Goal: Navigation & Orientation: Find specific page/section

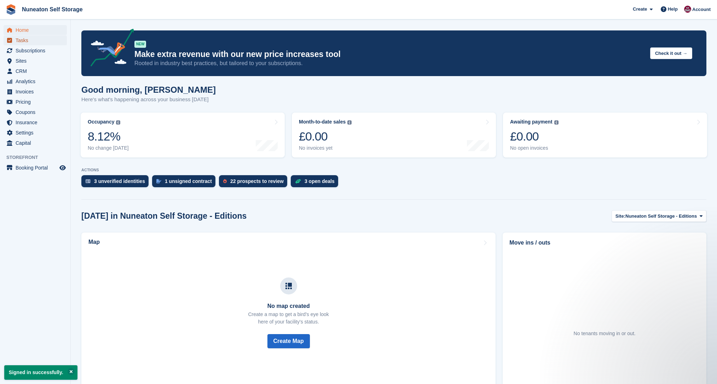
click at [17, 41] on span "Tasks" at bounding box center [37, 40] width 42 height 10
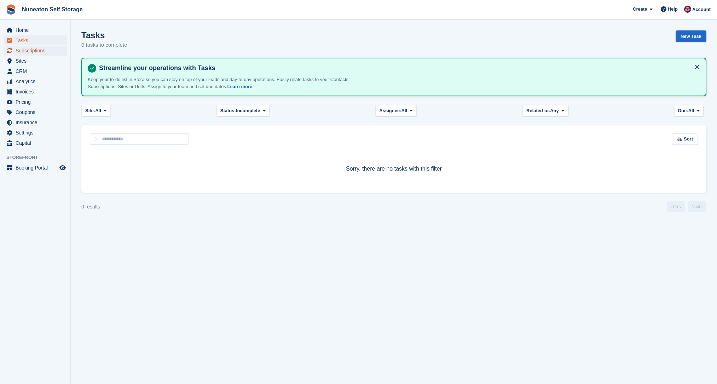
click at [26, 52] on span "Subscriptions" at bounding box center [37, 51] width 42 height 10
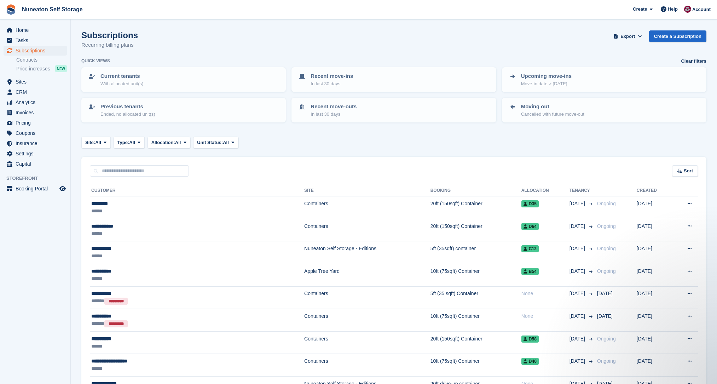
click at [78, 153] on section "Subscriptions Recurring billing plans Export Export Subscriptions Export a CSV …" at bounding box center [394, 217] width 647 height 434
click at [28, 94] on span "CRM" at bounding box center [37, 92] width 42 height 10
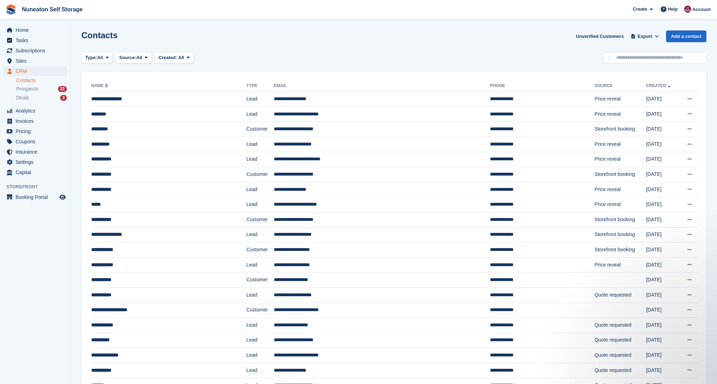
click at [76, 185] on section "Contacts Unverified Customers Export Export Contacts Export a CSV of all Contac…" at bounding box center [394, 274] width 647 height 549
click at [79, 173] on section "Contacts Unverified Customers Export Export Contacts Export a CSV of all Contac…" at bounding box center [394, 274] width 647 height 549
